Goal: Transaction & Acquisition: Purchase product/service

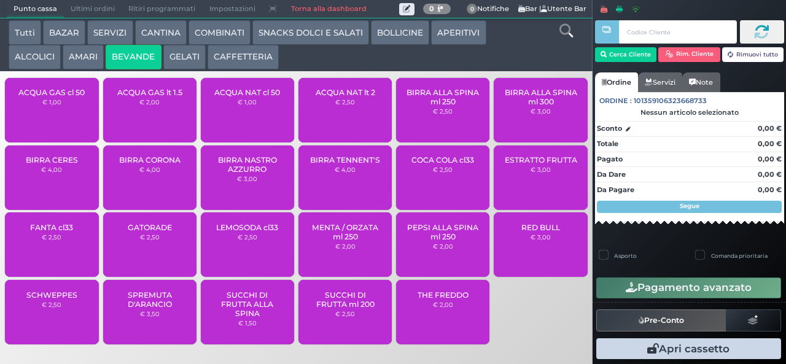
click at [247, 97] on span "ACQUA NAT cl 50" at bounding box center [247, 92] width 66 height 9
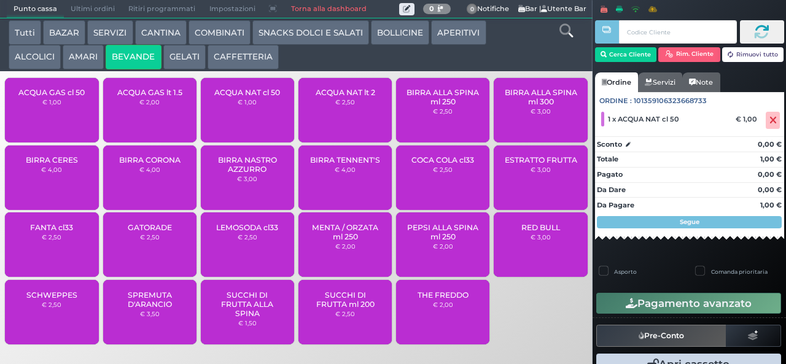
click at [64, 97] on span "ACQUA GAS cl 50" at bounding box center [51, 92] width 66 height 9
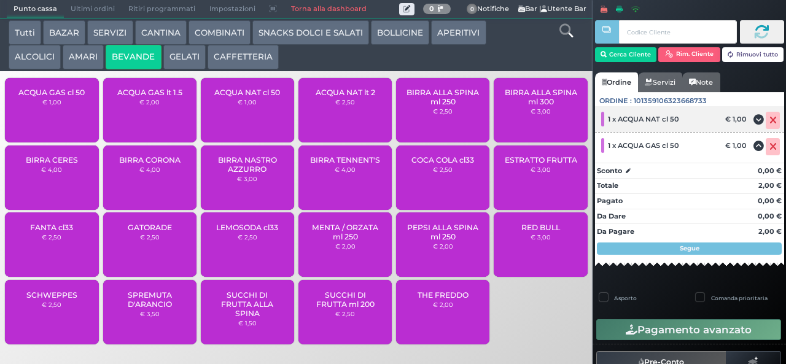
click at [769, 120] on icon at bounding box center [772, 120] width 7 height 1
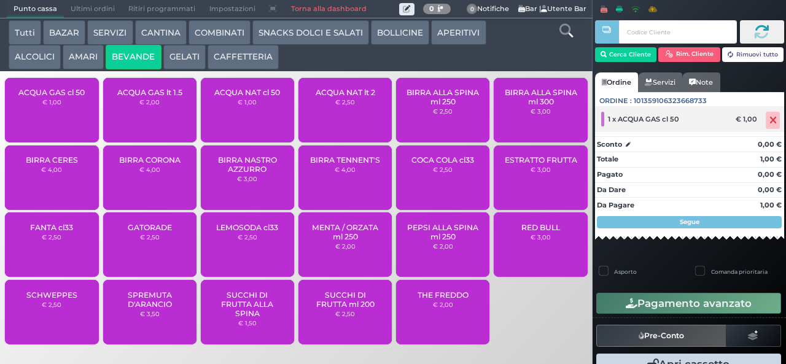
click at [769, 120] on icon at bounding box center [772, 120] width 7 height 1
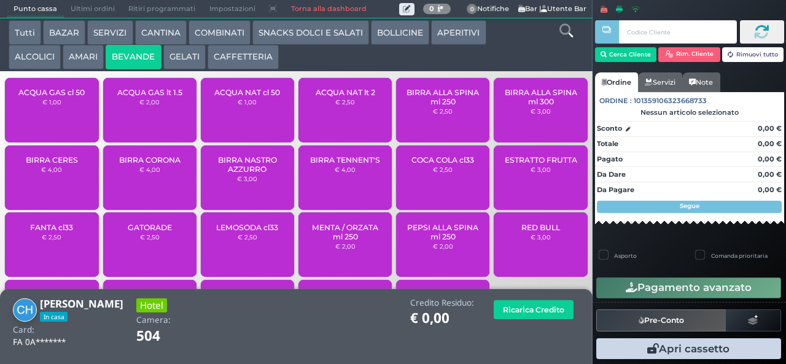
click at [254, 97] on span "ACQUA NAT cl 50" at bounding box center [247, 92] width 66 height 9
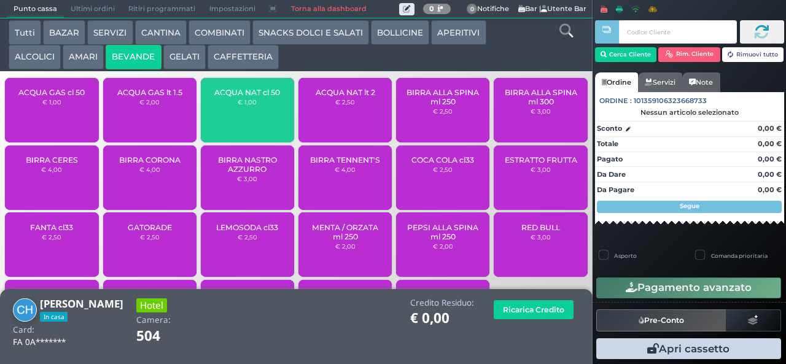
click at [64, 122] on div "ACQUA GAS cl 50 € 1,00" at bounding box center [51, 110] width 93 height 64
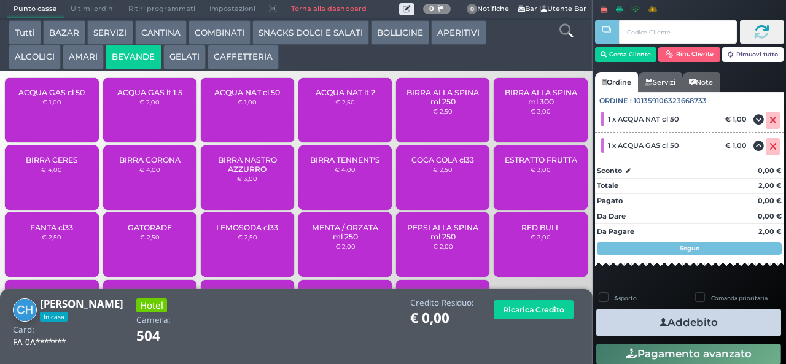
click at [668, 309] on button "Addebito" at bounding box center [688, 323] width 185 height 28
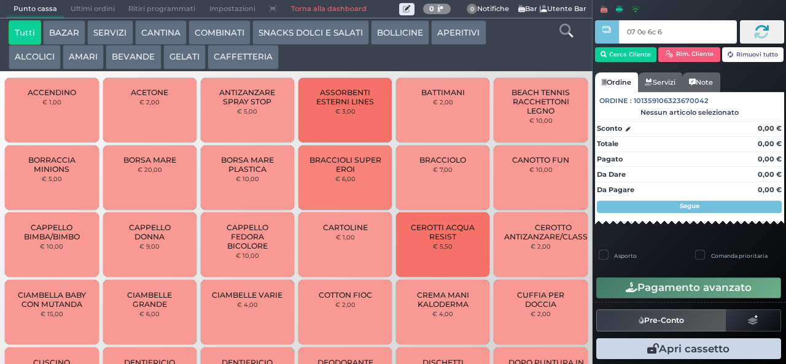
type input "07 0e 6c 67"
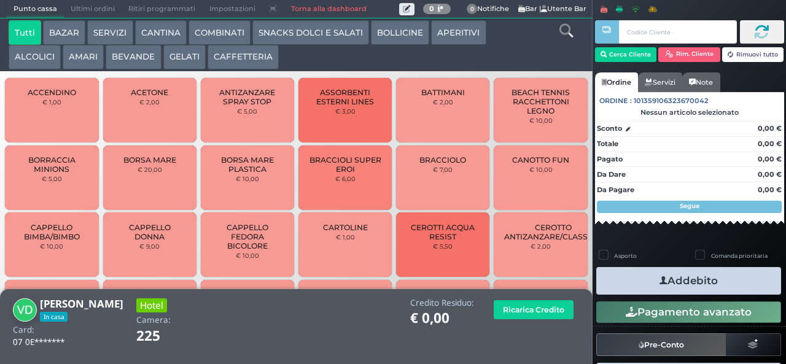
click at [568, 34] on icon at bounding box center [566, 31] width 14 height 14
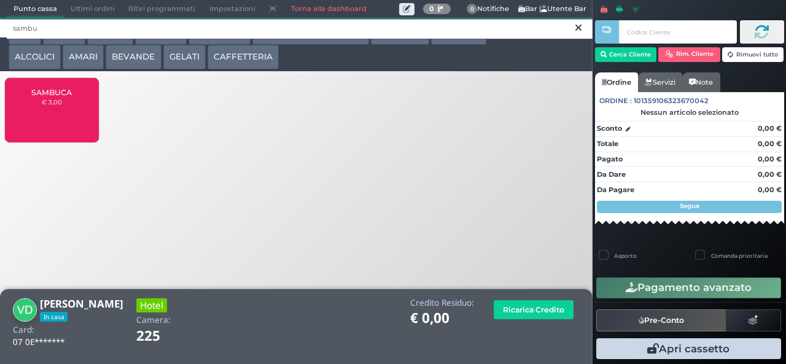
type input "sambu"
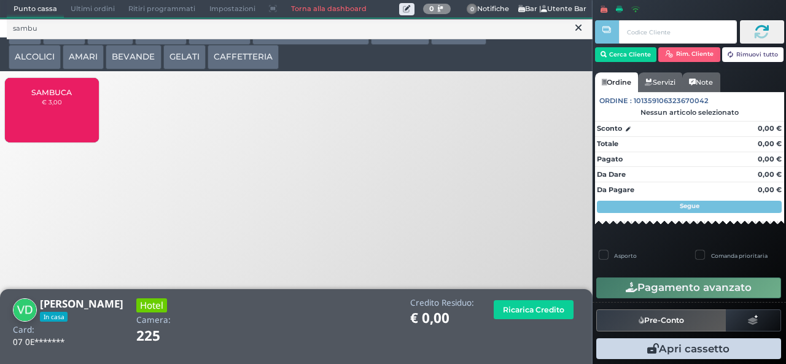
click at [53, 119] on div "SAMBUCA € 3,00" at bounding box center [51, 110] width 93 height 64
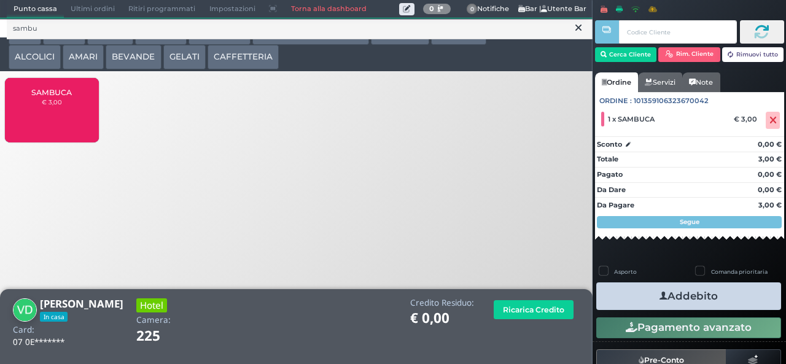
click at [722, 298] on button "Addebito" at bounding box center [688, 296] width 185 height 28
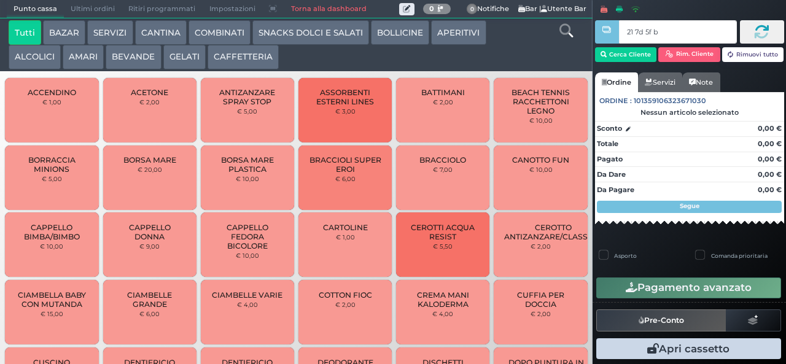
type input "21 7d 5f bb"
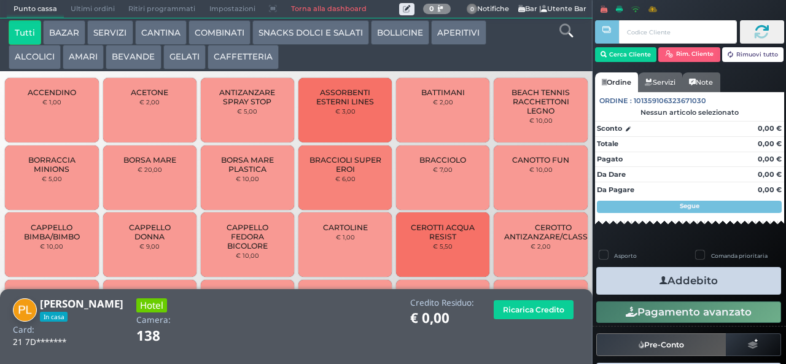
click at [567, 34] on icon at bounding box center [566, 31] width 14 height 14
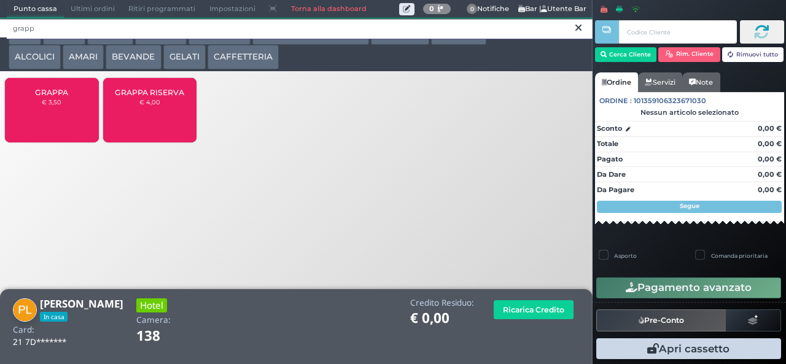
type input "grapp"
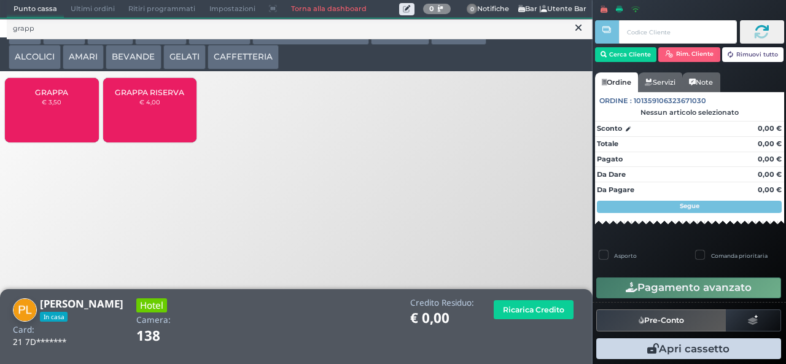
click at [52, 97] on span "GRAPPA" at bounding box center [51, 92] width 33 height 9
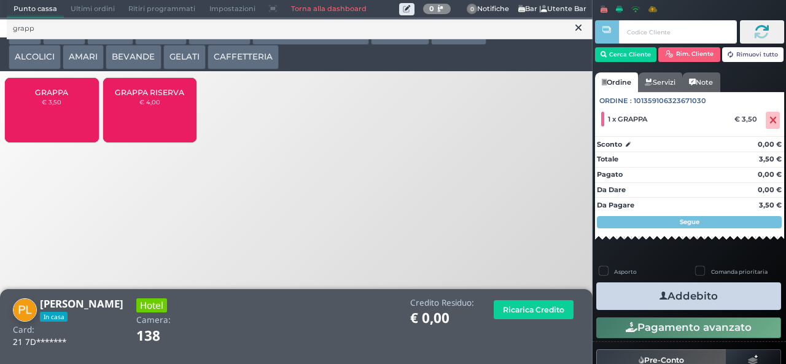
click at [723, 301] on button "Addebito" at bounding box center [688, 296] width 185 height 28
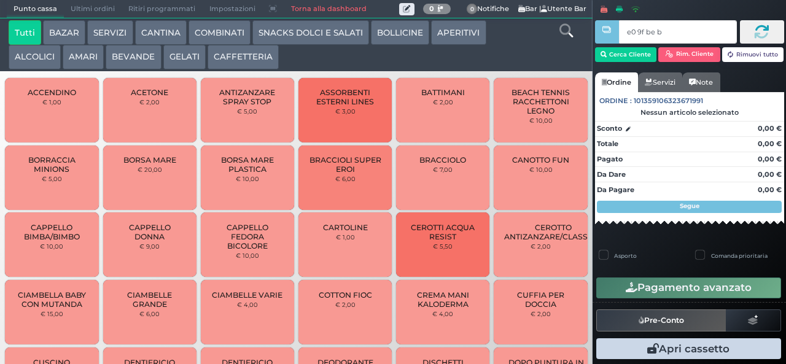
type input "e0 9f be b9"
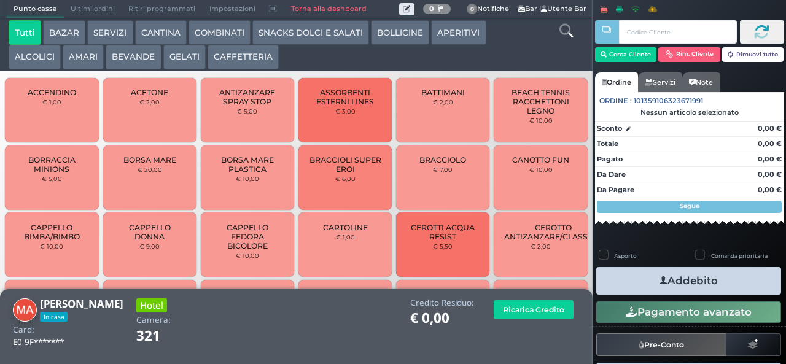
click at [564, 35] on icon at bounding box center [566, 31] width 14 height 14
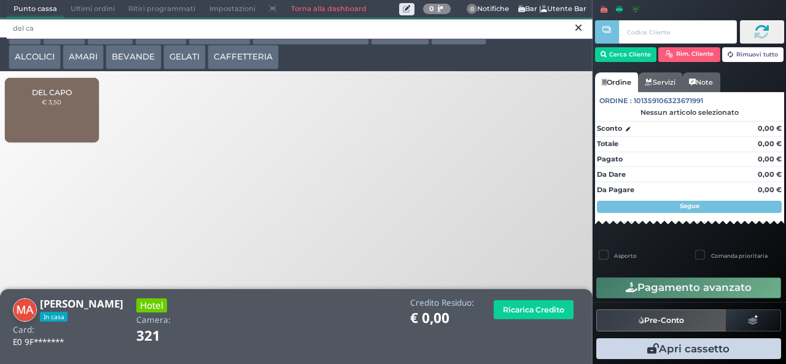
type input "del ca"
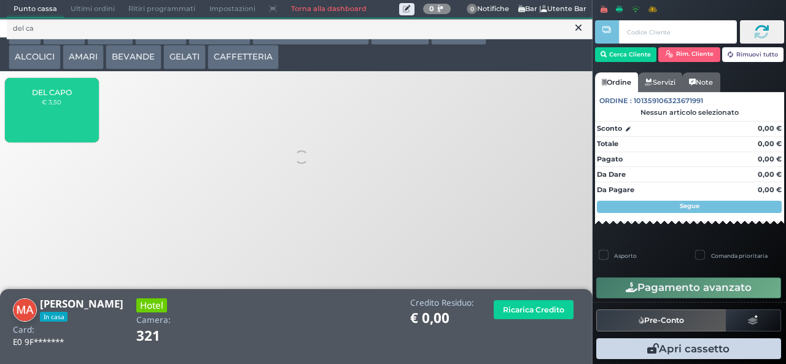
click at [64, 123] on div "DEL CAPO € 3,50" at bounding box center [51, 110] width 93 height 64
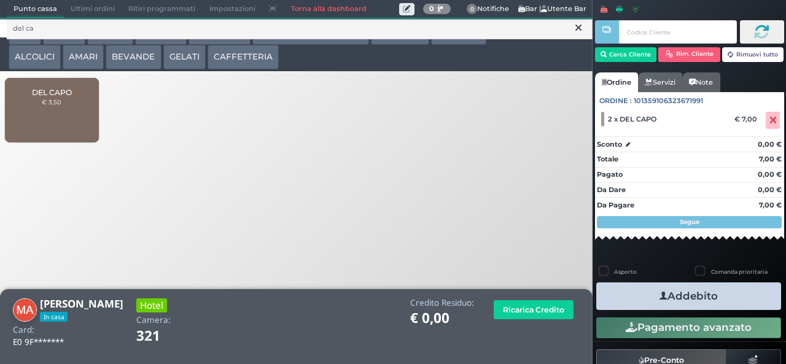
click at [744, 300] on button "Addebito" at bounding box center [688, 296] width 185 height 28
